Goal: Task Accomplishment & Management: Manage account settings

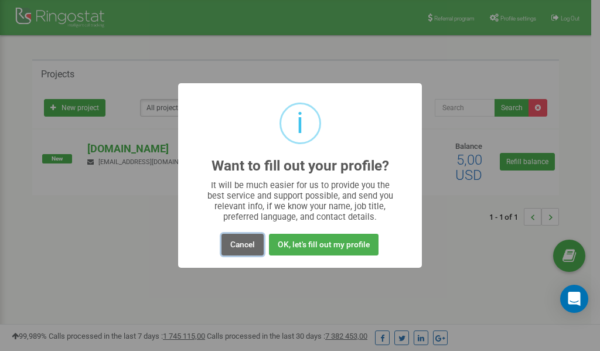
click at [251, 244] on button "Cancel" at bounding box center [243, 245] width 42 height 22
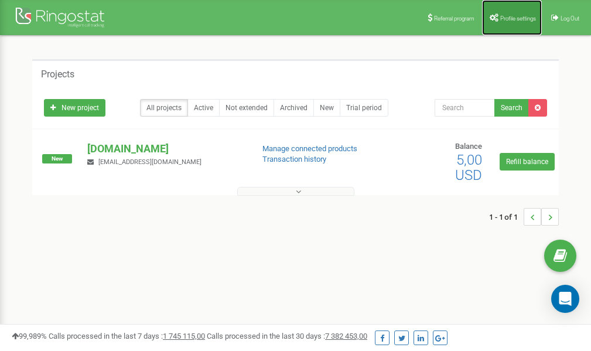
click at [512, 18] on span "Profile settings" at bounding box center [519, 18] width 36 height 6
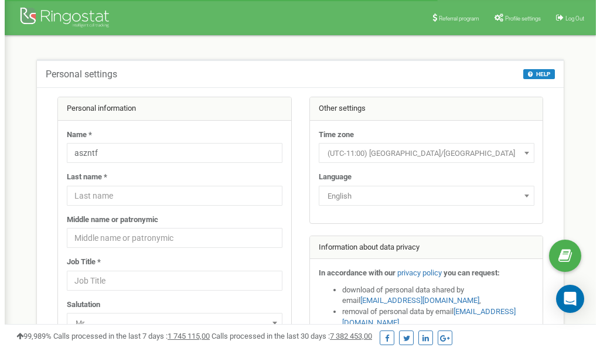
scroll to position [59, 0]
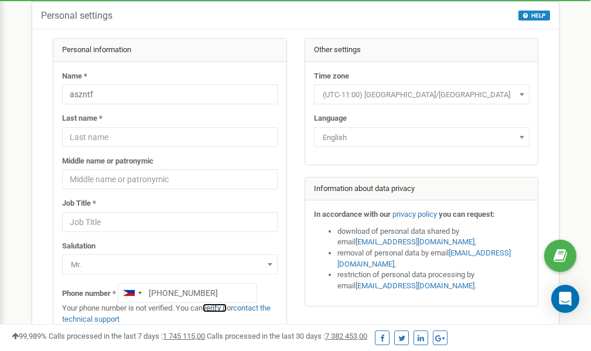
click at [222, 309] on link "verify it" at bounding box center [215, 308] width 24 height 9
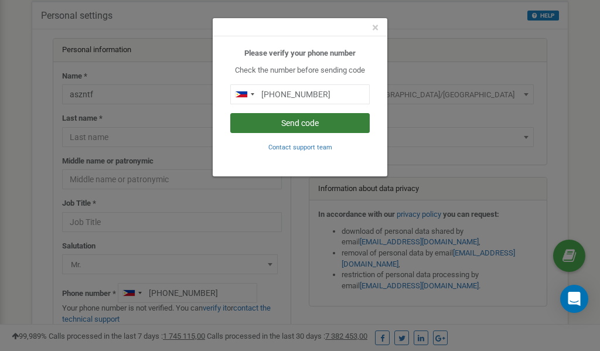
click at [294, 125] on button "Send code" at bounding box center [300, 123] width 140 height 20
